Goal: Navigation & Orientation: Find specific page/section

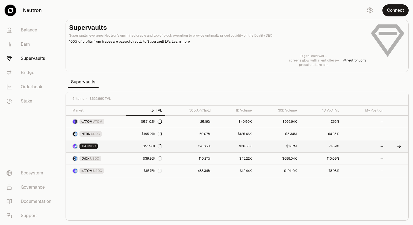
click at [88, 146] on span "USDC" at bounding box center [91, 146] width 9 height 4
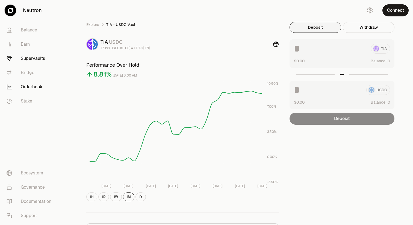
click at [24, 87] on link "Orderbook" at bounding box center [30, 87] width 57 height 14
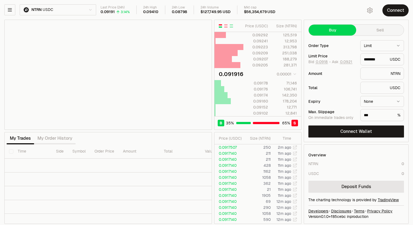
type input "********"
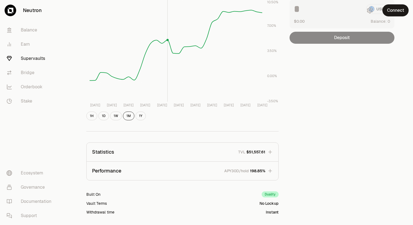
scroll to position [132, 0]
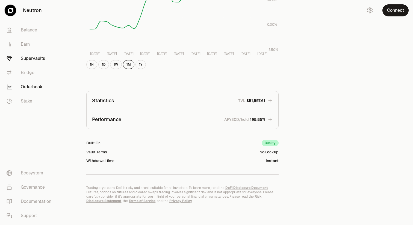
click at [27, 84] on link "Orderbook" at bounding box center [30, 87] width 57 height 14
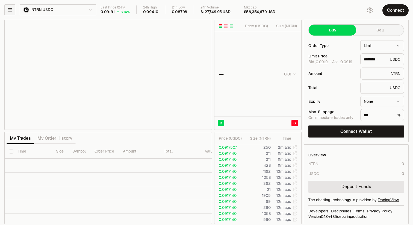
click at [10, 9] on icon "button" at bounding box center [9, 9] width 5 height 5
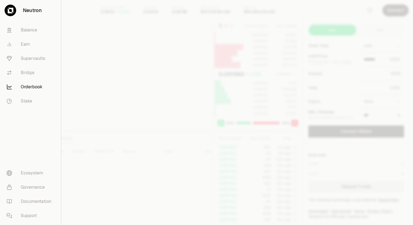
click at [108, 59] on div at bounding box center [206, 112] width 413 height 225
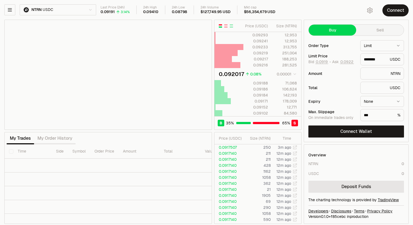
type input "********"
click at [8, 9] on icon "button" at bounding box center [9, 9] width 5 height 5
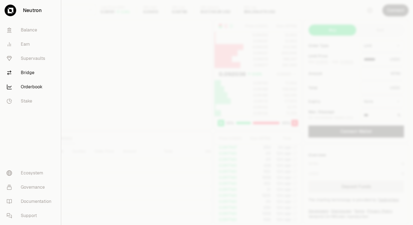
click at [30, 75] on link "Bridge" at bounding box center [30, 73] width 57 height 14
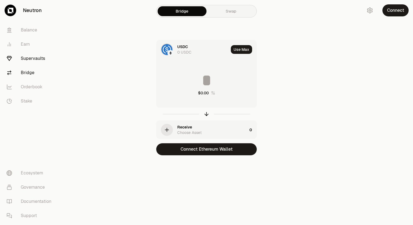
click at [30, 60] on link "Supervaults" at bounding box center [30, 58] width 57 height 14
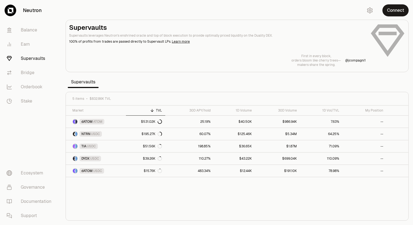
click at [31, 58] on link "Supervaults" at bounding box center [30, 58] width 57 height 14
click at [28, 72] on link "Bridge" at bounding box center [30, 73] width 57 height 14
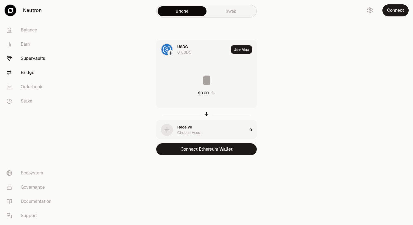
click at [29, 57] on link "Supervaults" at bounding box center [30, 58] width 57 height 14
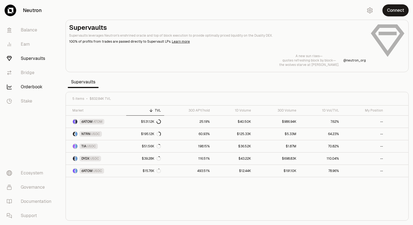
click at [30, 85] on link "Orderbook" at bounding box center [30, 87] width 57 height 14
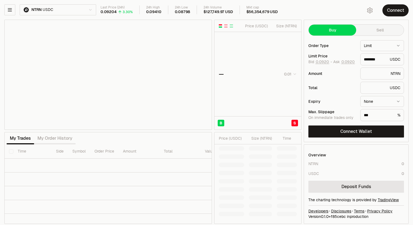
click at [61, 8] on html "Neutron Balance Earn Supervaults Bridge Orderbook Stake Ecosystem Governance Do…" at bounding box center [206, 114] width 413 height 228
click at [10, 9] on icon "button" at bounding box center [9, 9] width 5 height 5
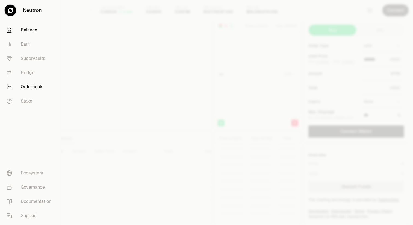
click at [30, 30] on link "Balance" at bounding box center [30, 30] width 57 height 14
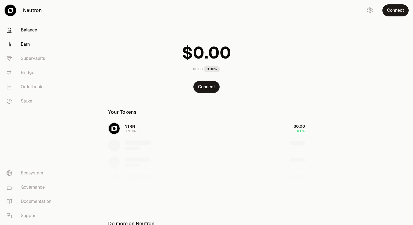
click at [32, 45] on link "Earn" at bounding box center [30, 44] width 57 height 14
click at [25, 44] on link "Earn" at bounding box center [30, 44] width 57 height 14
click at [28, 57] on link "Supervaults" at bounding box center [30, 58] width 57 height 14
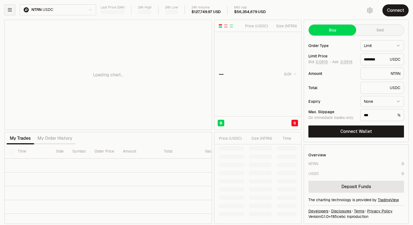
click at [10, 9] on icon "button" at bounding box center [9, 9] width 5 height 5
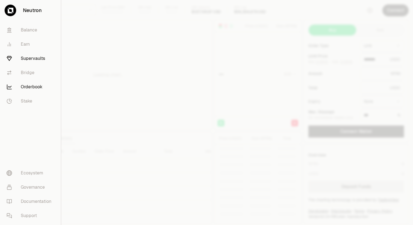
click at [35, 60] on link "Supervaults" at bounding box center [30, 58] width 57 height 14
click at [31, 85] on link "Orderbook" at bounding box center [30, 87] width 57 height 14
click at [103, 82] on div at bounding box center [206, 112] width 413 height 225
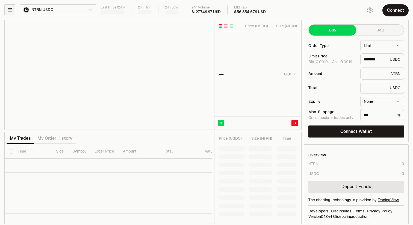
click at [13, 10] on button "button" at bounding box center [9, 9] width 11 height 11
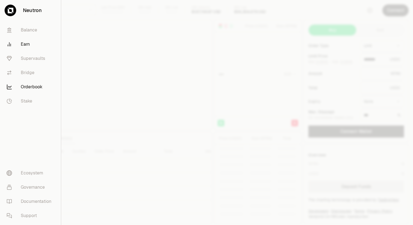
click at [28, 44] on link "Earn" at bounding box center [30, 44] width 57 height 14
click at [36, 87] on link "Orderbook" at bounding box center [30, 87] width 57 height 14
click at [216, 79] on div at bounding box center [206, 112] width 413 height 225
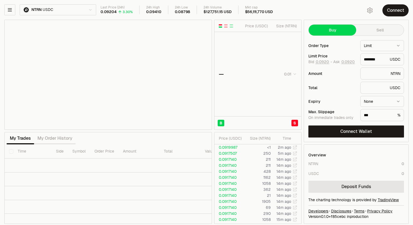
type input "********"
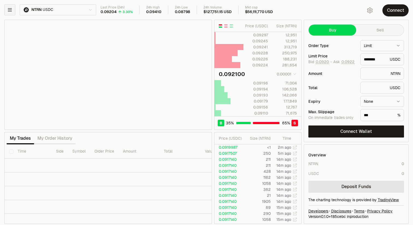
click at [10, 6] on button "button" at bounding box center [9, 9] width 11 height 11
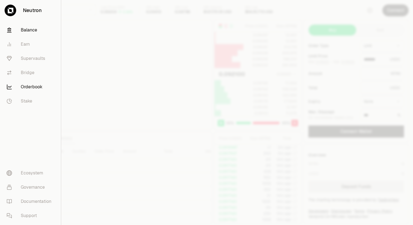
click at [27, 32] on link "Balance" at bounding box center [30, 30] width 57 height 14
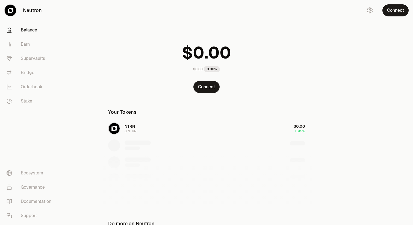
click at [28, 30] on link "Balance" at bounding box center [30, 30] width 57 height 14
click at [28, 88] on link "Orderbook" at bounding box center [30, 87] width 57 height 14
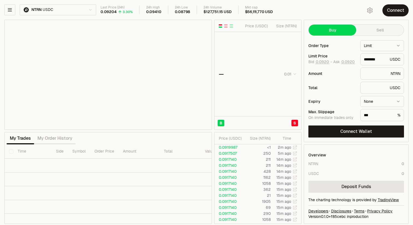
click at [50, 8] on html "Neutron Balance Earn Supervaults Bridge Orderbook Stake Ecosystem Governance Do…" at bounding box center [206, 114] width 413 height 228
click at [160, 10] on html "Neutron Balance Earn Supervaults Bridge Orderbook Stake Ecosystem Governance Do…" at bounding box center [206, 114] width 413 height 228
type input "********"
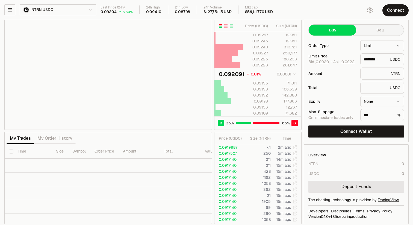
click at [157, 10] on div "0.09410" at bounding box center [153, 12] width 15 height 5
click at [189, 8] on div "Last Price (24h) 0.09204 3.30% 24h High 0.09410 24h Low 0.08798 24h Volume $127…" at bounding box center [229, 9] width 256 height 9
click at [12, 5] on button "button" at bounding box center [9, 9] width 11 height 11
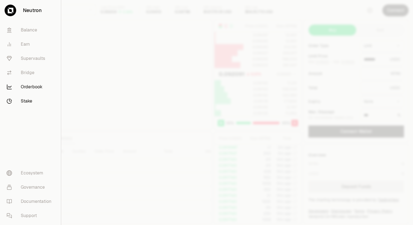
click at [27, 97] on link "Stake" at bounding box center [30, 101] width 57 height 14
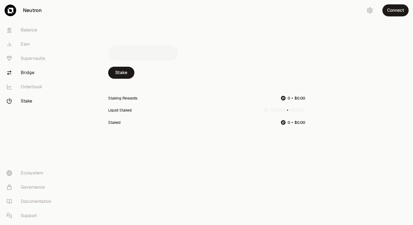
click at [24, 70] on link "Bridge" at bounding box center [30, 73] width 57 height 14
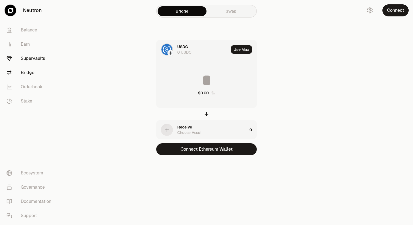
click at [26, 57] on link "Supervaults" at bounding box center [30, 58] width 57 height 14
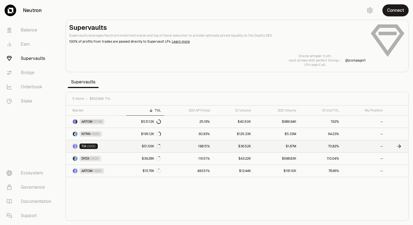
click at [85, 146] on span "TIA" at bounding box center [83, 146] width 5 height 4
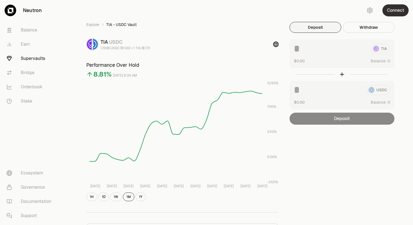
click at [401, 9] on button "Connect" at bounding box center [396, 10] width 26 height 12
